Goal: Task Accomplishment & Management: Manage account settings

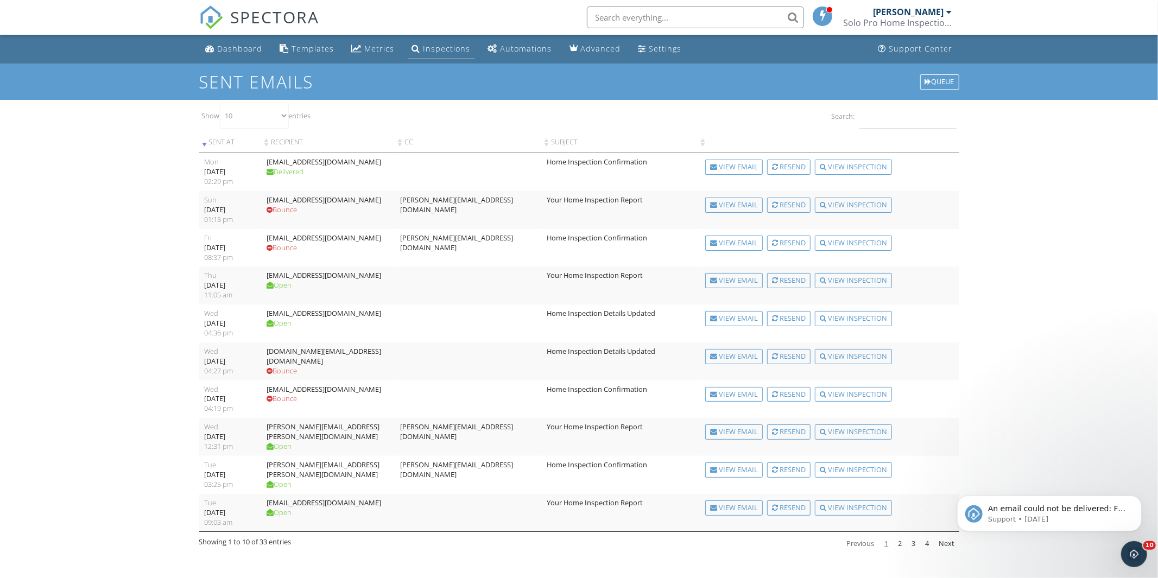
click at [426, 43] on div "Inspections" at bounding box center [447, 48] width 47 height 10
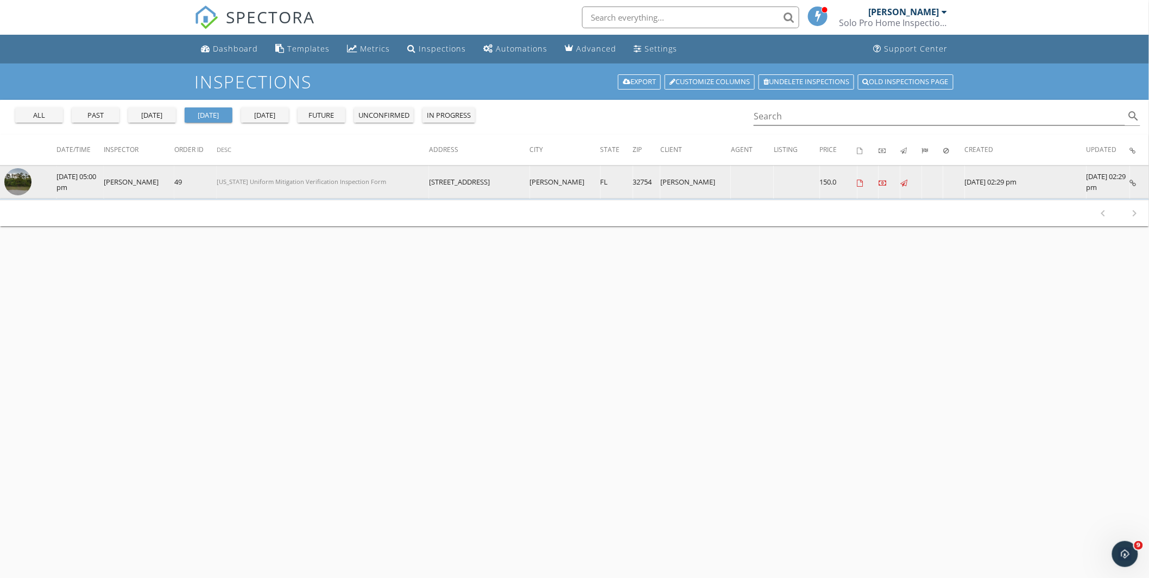
click at [20, 183] on img at bounding box center [17, 181] width 27 height 27
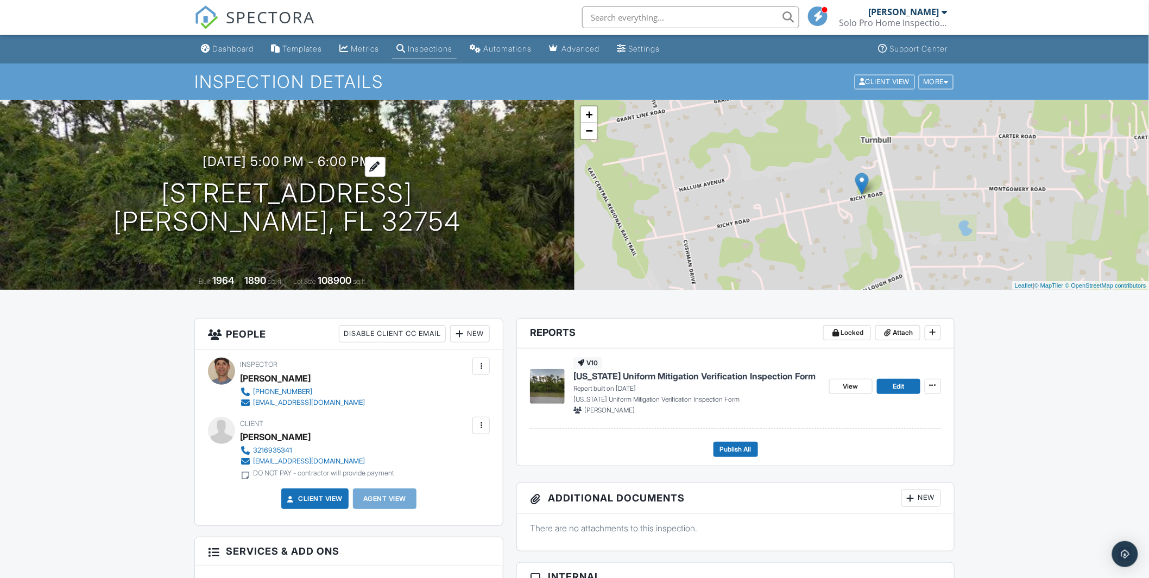
click at [343, 162] on h3 "09/29/2025 5:00 pm - 6:00 pm" at bounding box center [287, 161] width 169 height 15
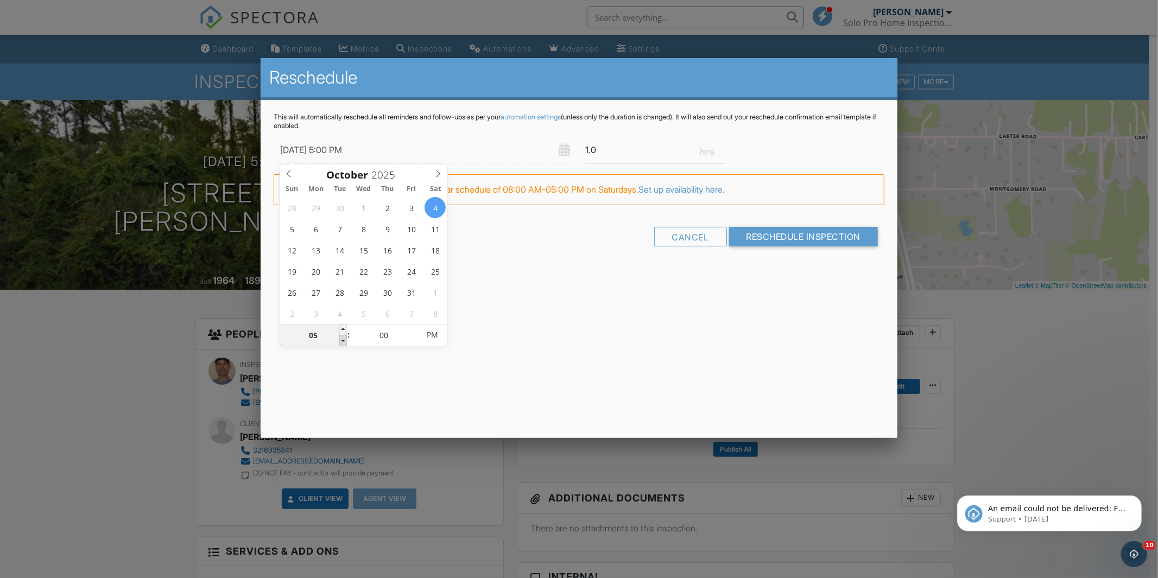
type input "10/04/2025 4:00 PM"
type input "04"
click at [340, 338] on span at bounding box center [343, 341] width 8 height 11
type input "10/04/2025 3:00 PM"
type input "03"
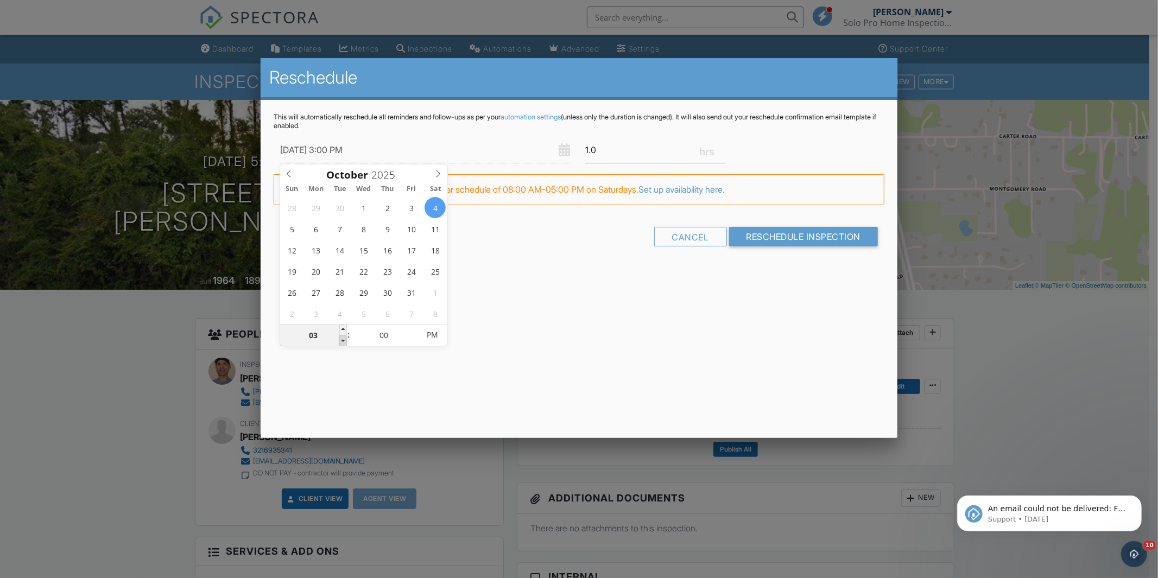
click at [340, 338] on span at bounding box center [343, 341] width 8 height 11
type input "10/04/2025 2:00 PM"
type input "02"
click at [340, 338] on span at bounding box center [343, 341] width 8 height 11
type input "10/04/2025 1:00 PM"
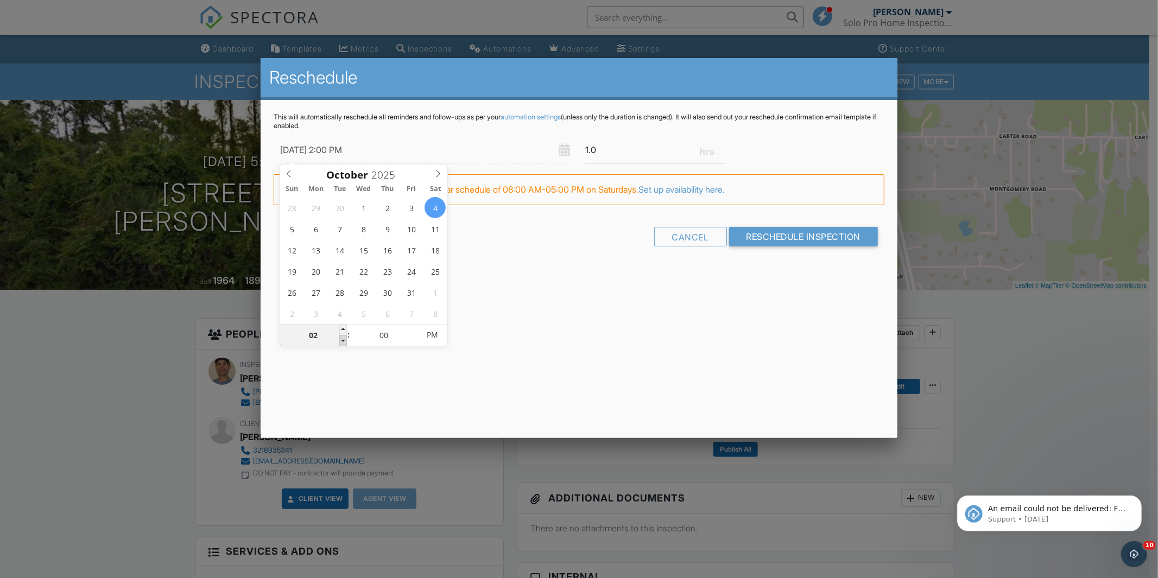
type input "01"
click at [340, 338] on span at bounding box center [343, 341] width 8 height 11
type input "10/04/2025 12:00 PM"
type input "12"
click at [340, 338] on span at bounding box center [343, 341] width 8 height 11
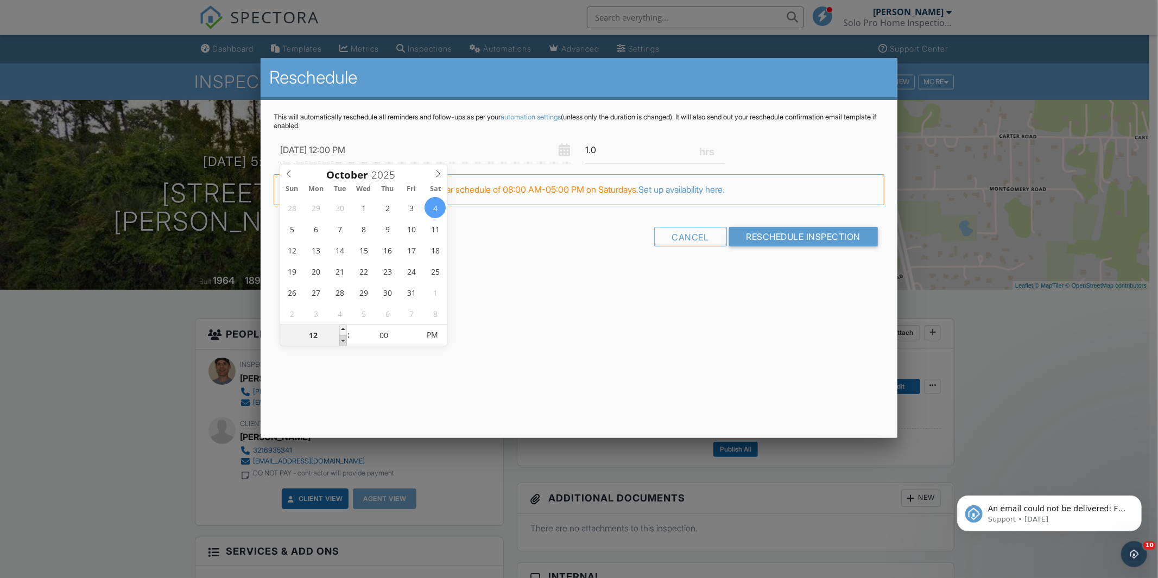
type input "10/04/2025 11:00 AM"
type input "11"
click at [340, 338] on span at bounding box center [343, 341] width 8 height 11
type input "10/04/2025 10:00 AM"
type input "10"
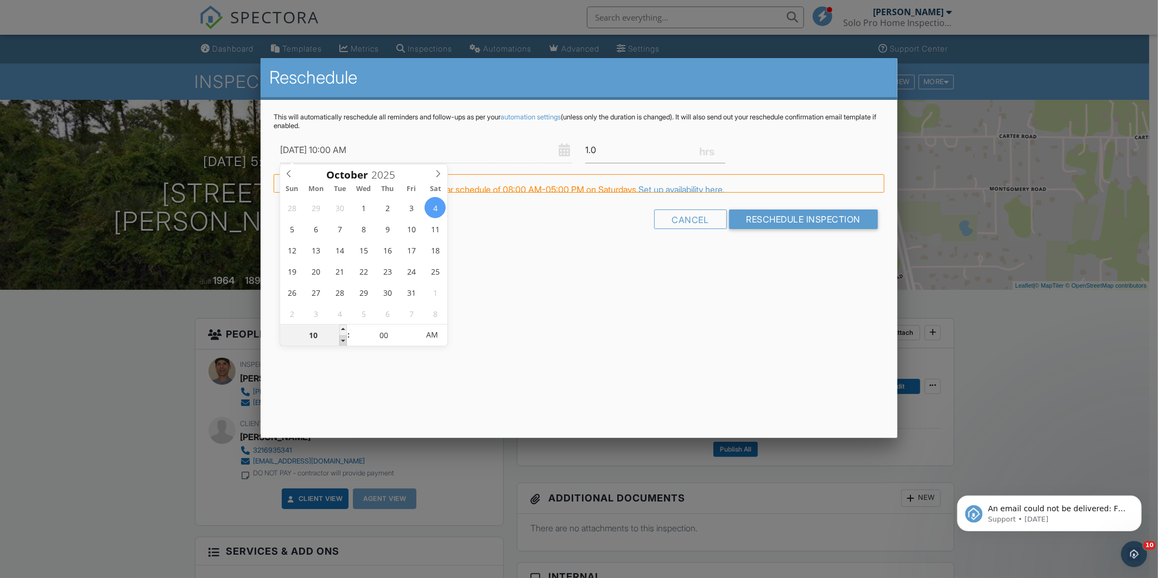
click at [340, 338] on span at bounding box center [343, 341] width 8 height 11
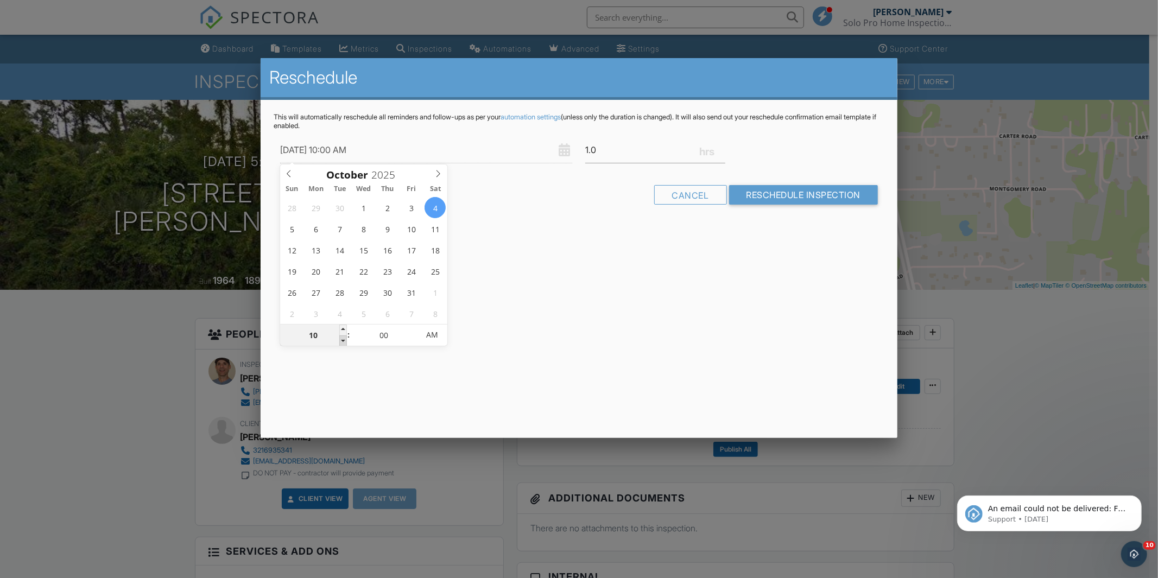
type input "10/04/2025 9:00 AM"
type input "09"
click at [340, 338] on span at bounding box center [343, 341] width 8 height 11
click at [767, 196] on input "Reschedule Inspection" at bounding box center [803, 195] width 149 height 20
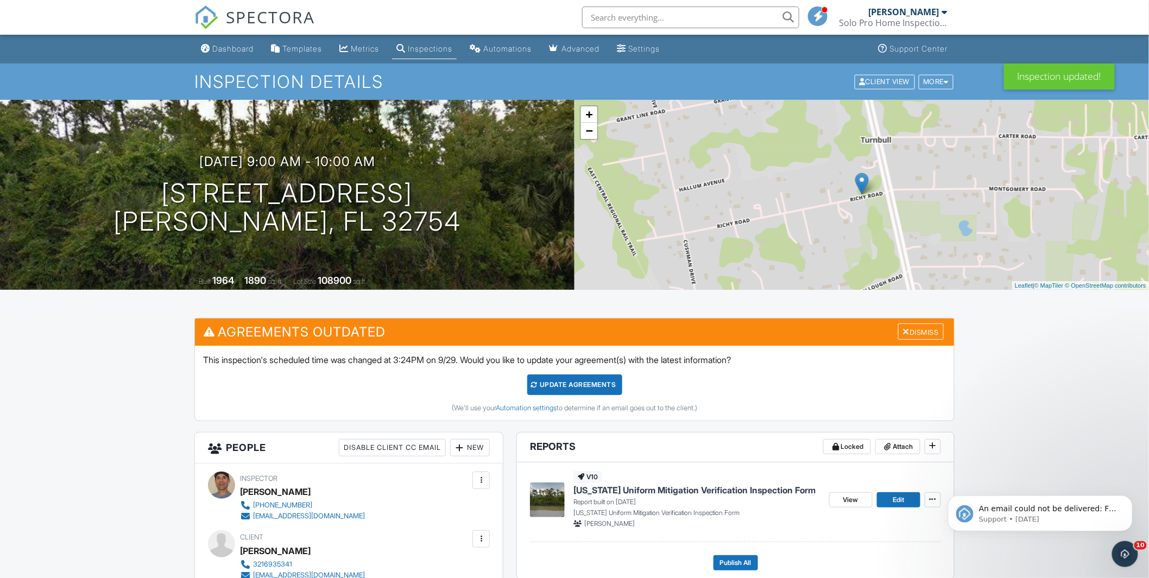
click at [571, 388] on div "Update Agreements" at bounding box center [574, 385] width 95 height 21
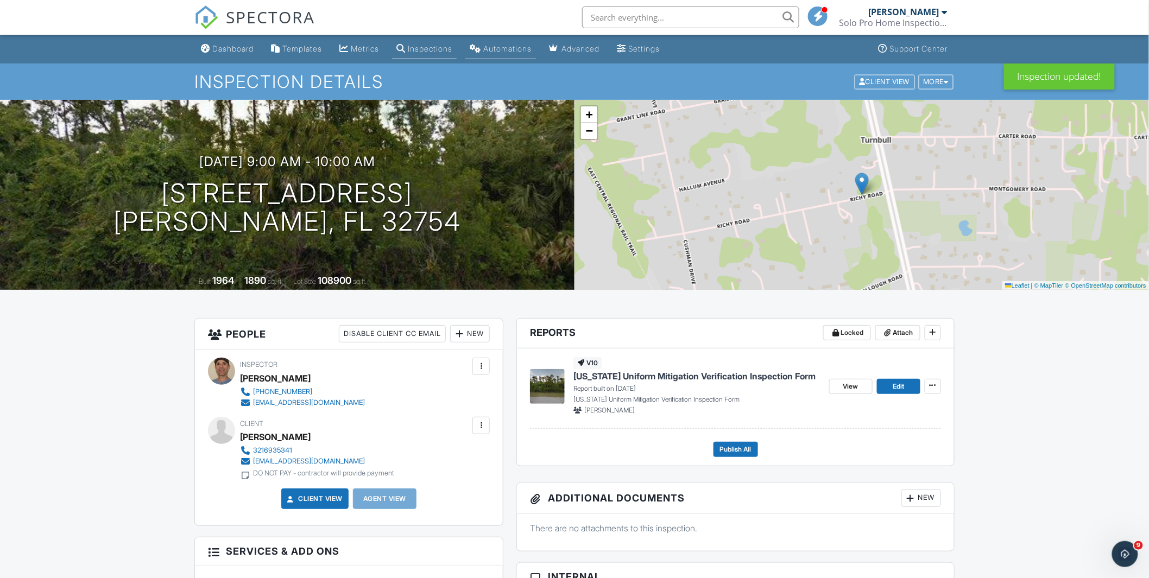
click at [511, 46] on div "Automations" at bounding box center [507, 48] width 48 height 9
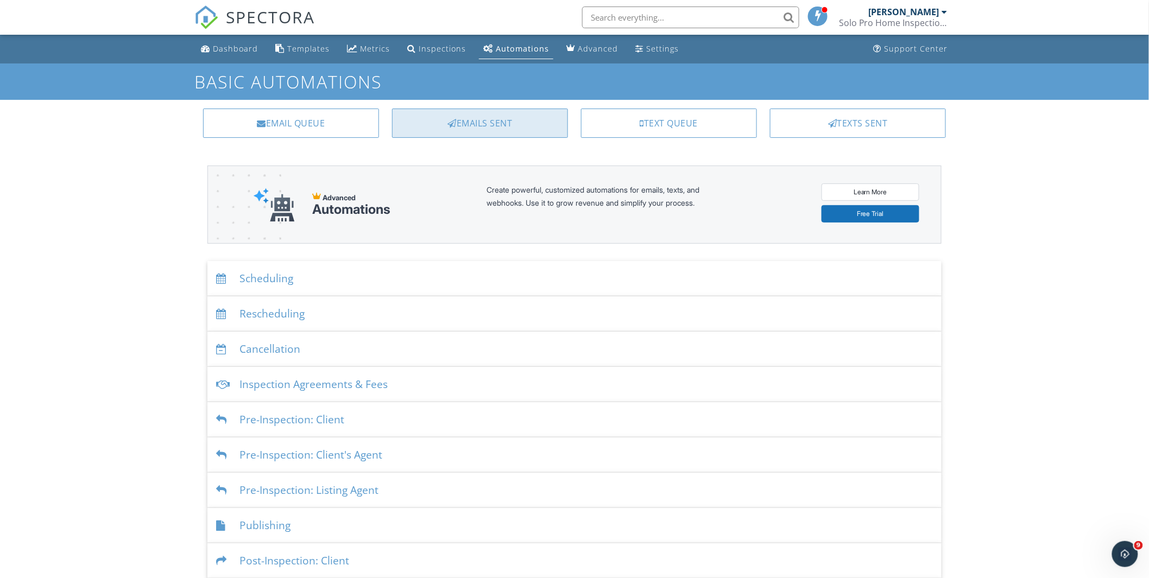
click at [462, 128] on div "Emails Sent" at bounding box center [480, 123] width 176 height 29
